Goal: Check status

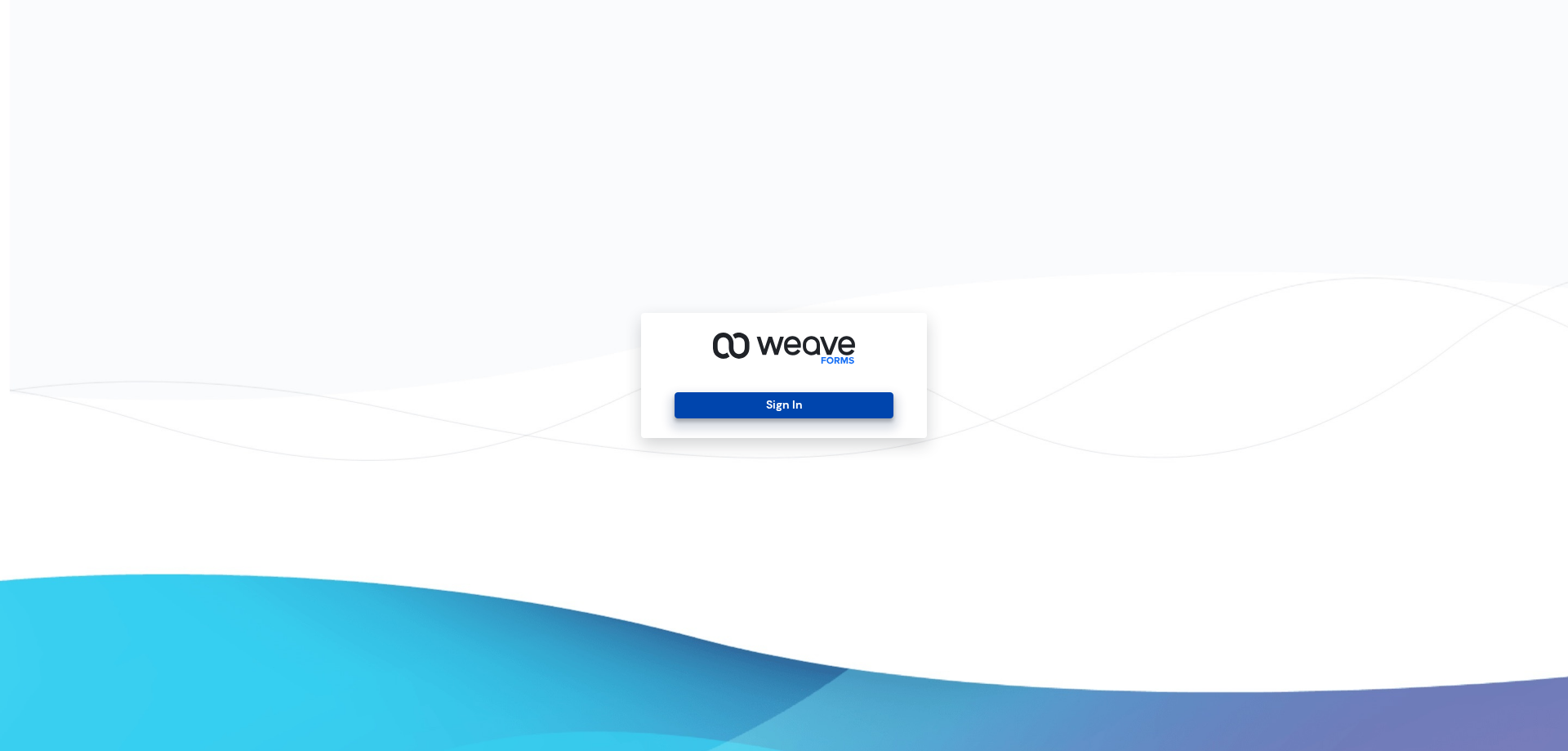
click at [803, 406] on button "Sign In" at bounding box center [783, 405] width 218 height 26
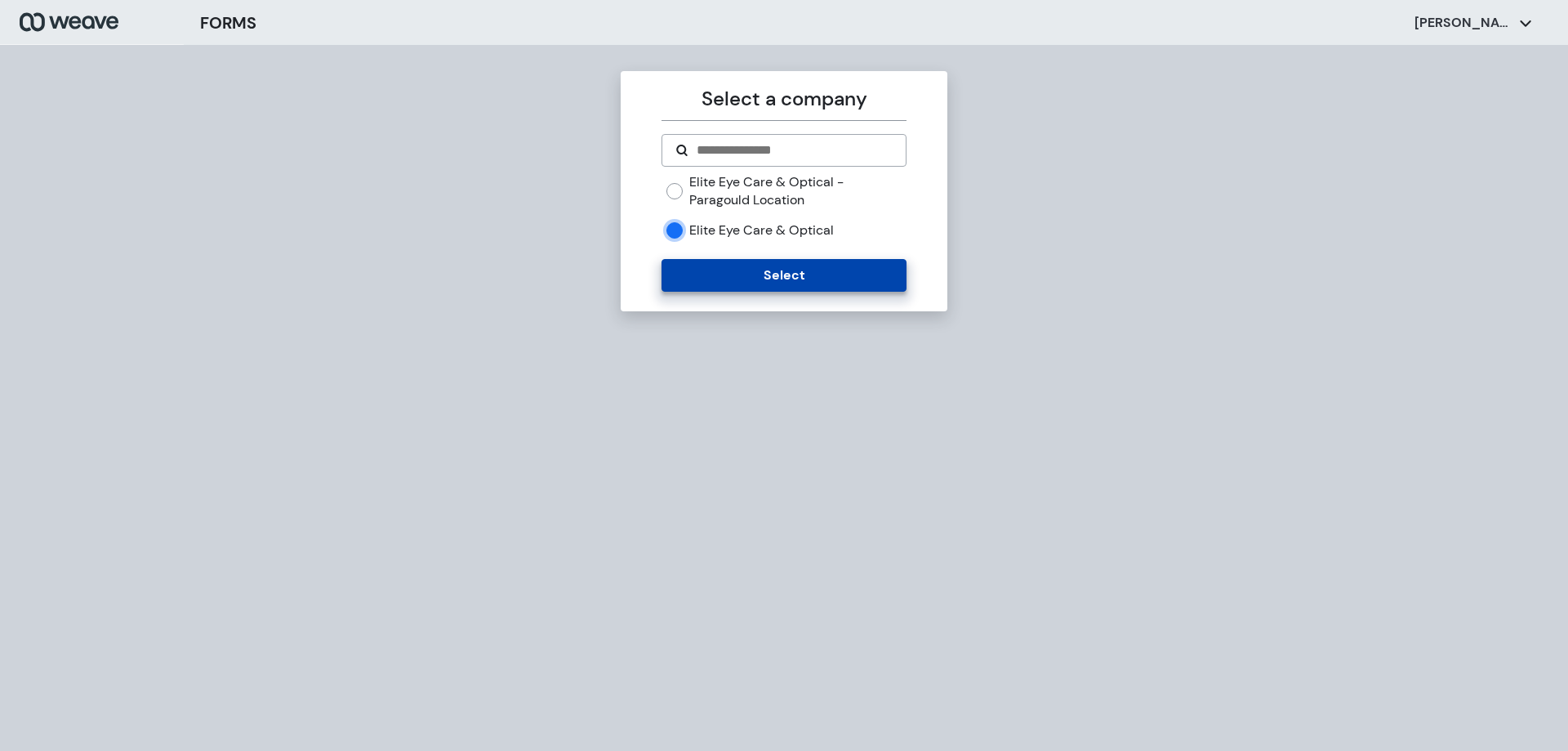
click at [710, 277] on button "Select" at bounding box center [783, 275] width 244 height 32
